Goal: Information Seeking & Learning: Learn about a topic

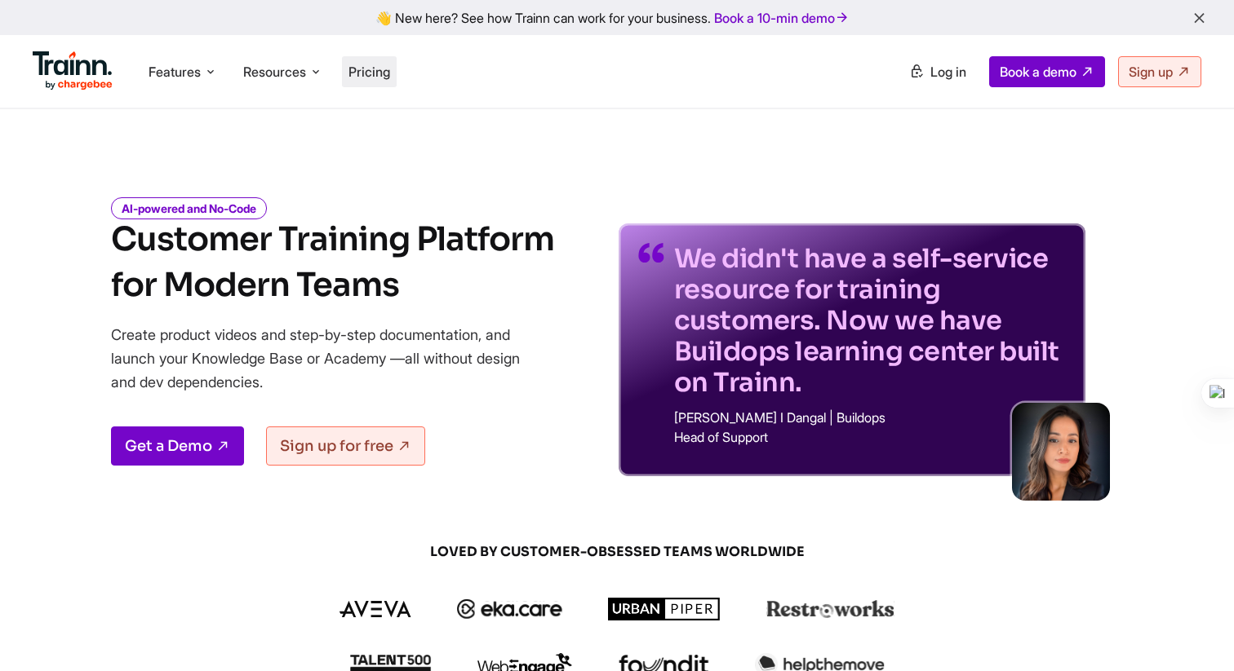
click at [376, 68] on span "Pricing" at bounding box center [369, 72] width 42 height 16
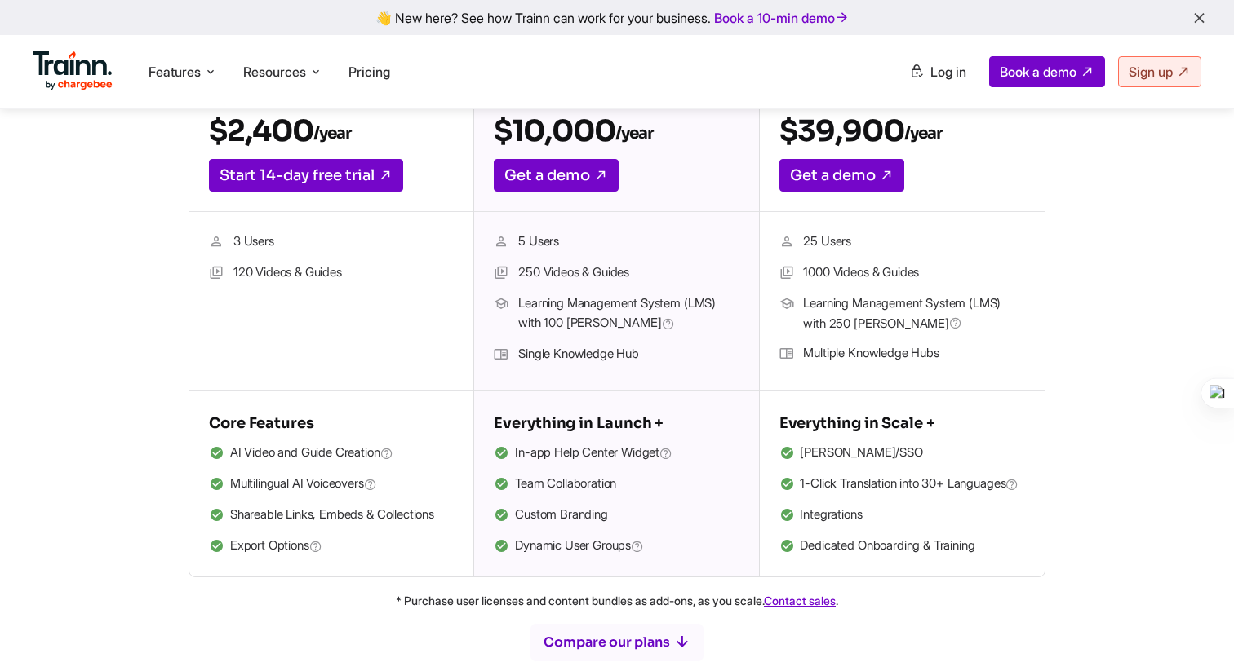
scroll to position [438, 0]
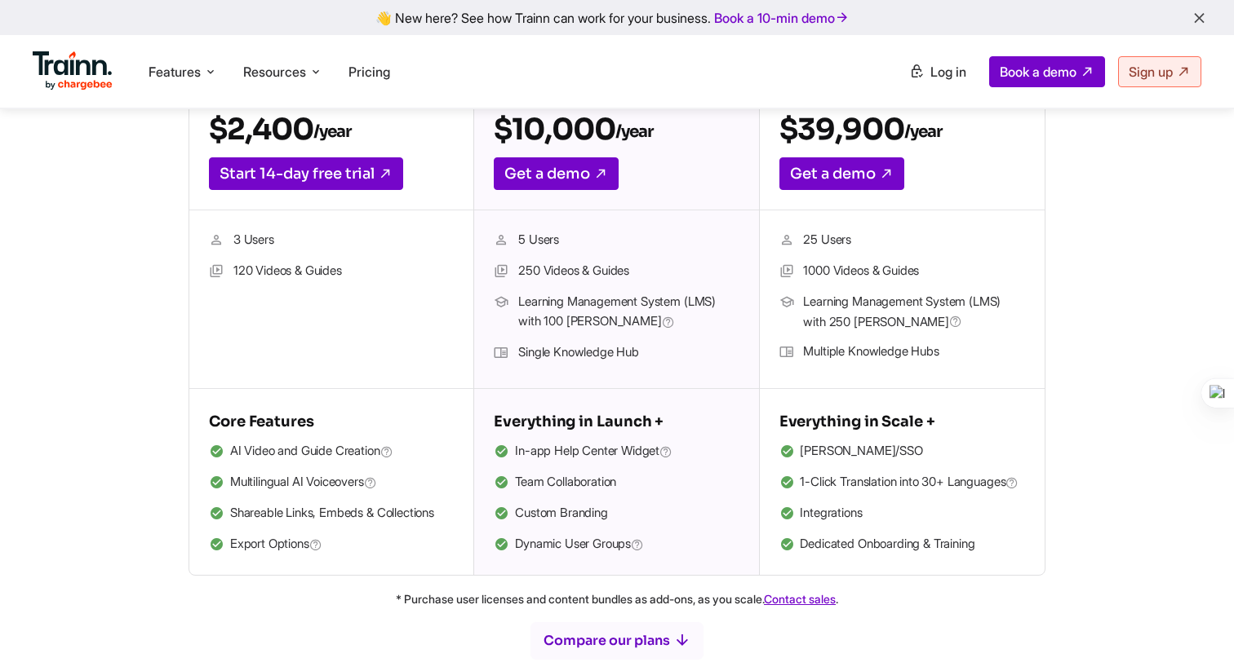
click at [716, 456] on li "In-app Help Center Widget" at bounding box center [616, 451] width 245 height 21
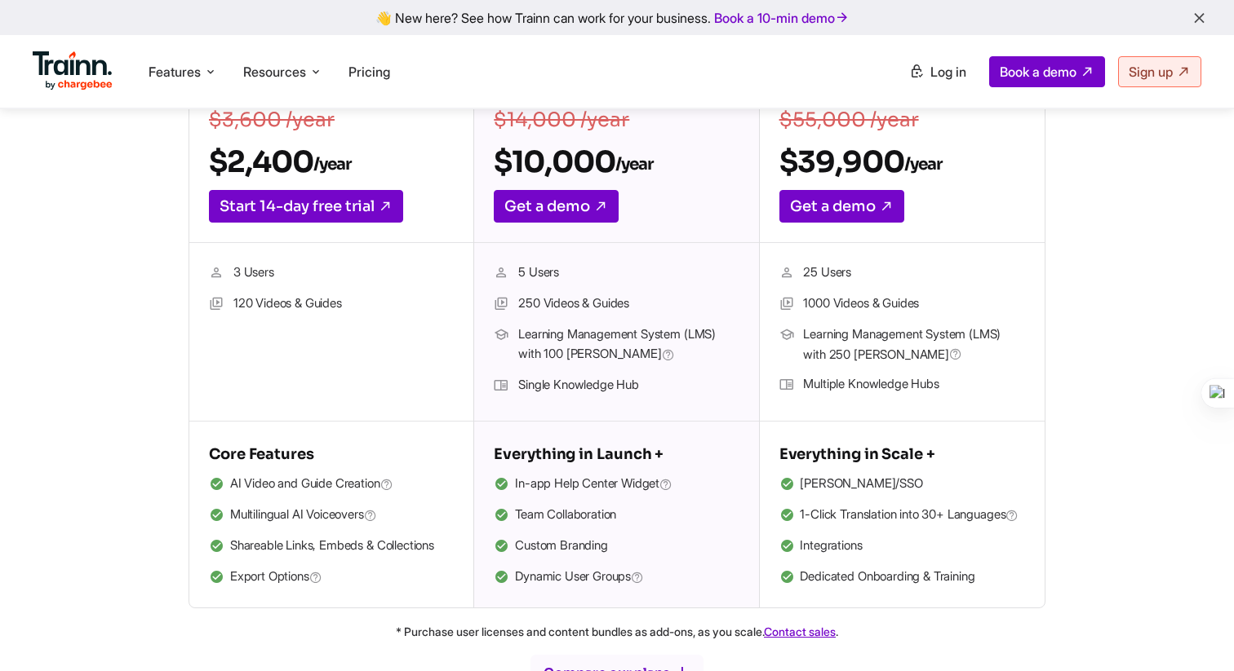
scroll to position [389, 0]
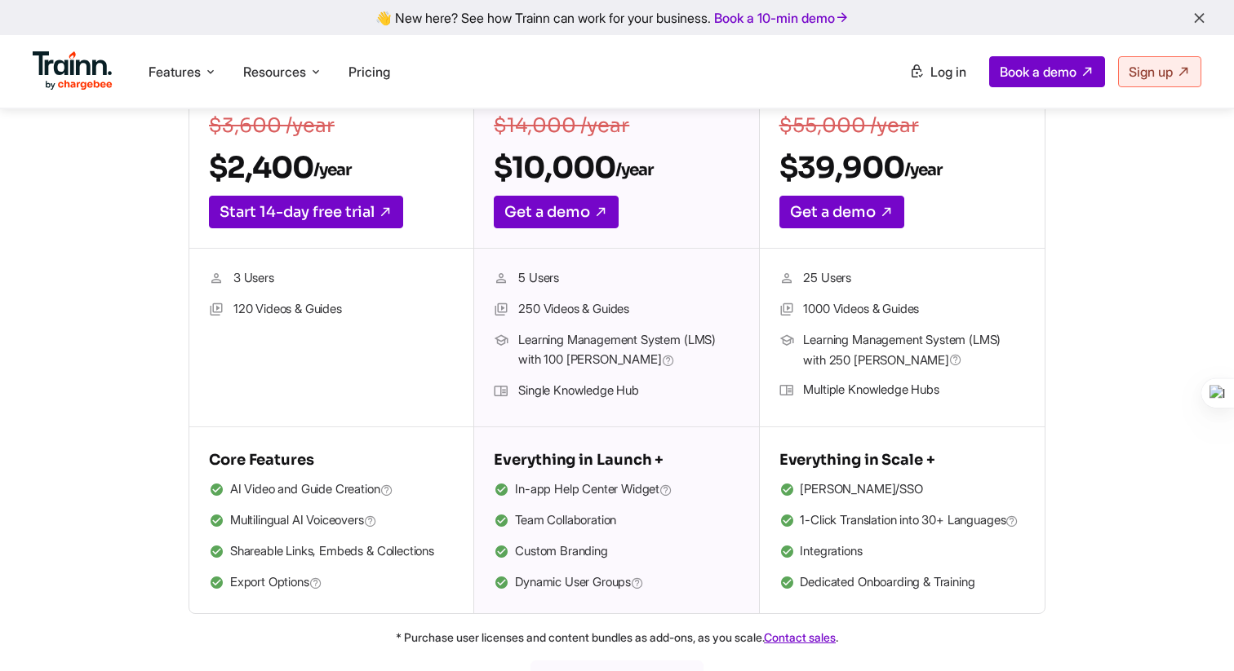
scroll to position [405, 0]
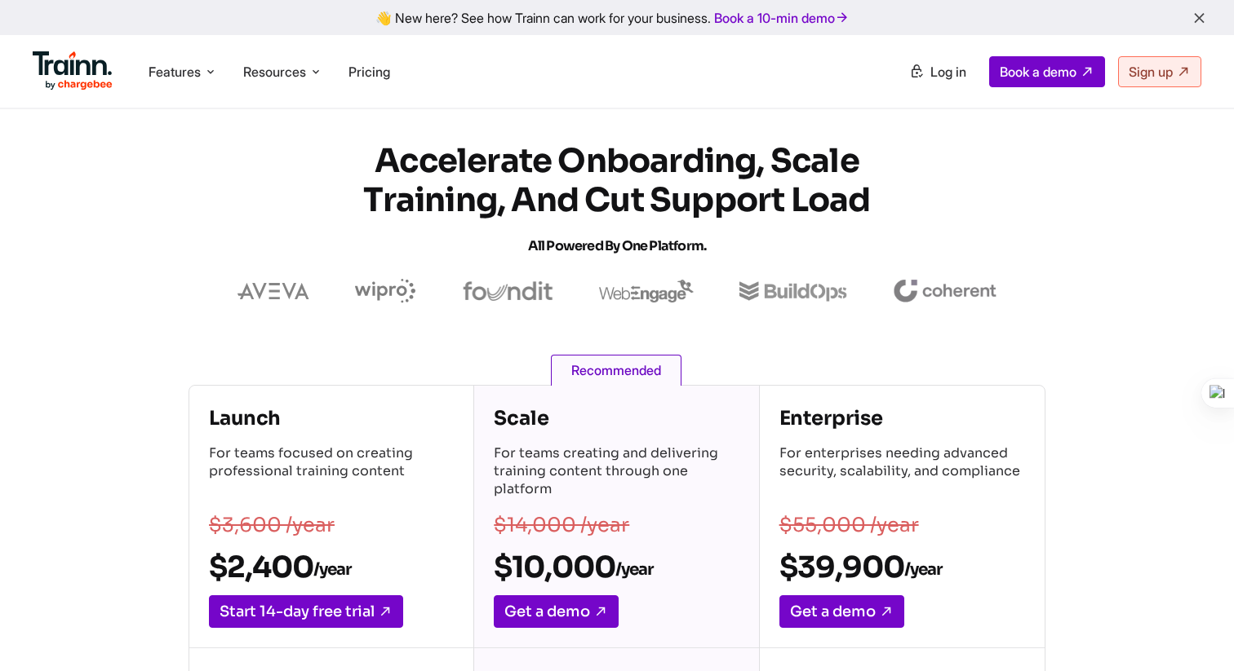
click at [73, 62] on img at bounding box center [73, 70] width 80 height 39
